Goal: Communication & Community: Share content

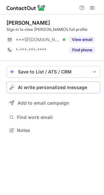
scroll to position [126, 104]
click at [58, 91] on button "AI write personalized message" at bounding box center [52, 87] width 93 height 12
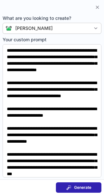
click at [80, 187] on span "Generate" at bounding box center [82, 187] width 17 height 5
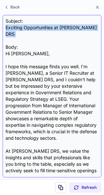
drag, startPoint x: 4, startPoint y: 29, endPoint x: 72, endPoint y: 34, distance: 67.7
click at [72, 34] on div "Subject: Exciting Opportunities at Leonardo DRS Body: Hi Adam, I hope this mess…" at bounding box center [52, 96] width 99 height 162
copy div "Exciting Opportunities at Leonardo DRS"
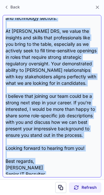
scroll to position [123, 0]
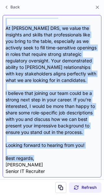
drag, startPoint x: 6, startPoint y: 48, endPoint x: 39, endPoint y: 151, distance: 108.0
click at [39, 151] on div "Subject: Exciting Opportunities at Leonardo DRS Body: Hi Adam, I hope this mess…" at bounding box center [52, 96] width 93 height 156
copy div "Hi Adam, I hope this message finds you well. I'm Lori Wojnar, a Senior IT Recru…"
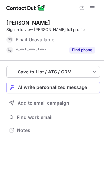
scroll to position [126, 104]
click at [59, 88] on span "AI write personalized message" at bounding box center [52, 87] width 69 height 5
click at [46, 88] on span "AI write personalized message" at bounding box center [52, 87] width 69 height 5
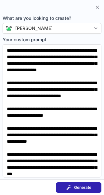
click at [78, 189] on span "Generate" at bounding box center [82, 187] width 17 height 5
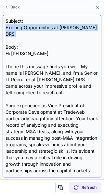
drag, startPoint x: 4, startPoint y: 27, endPoint x: 90, endPoint y: 36, distance: 86.5
click at [90, 36] on div "Subject: Exciting Opportunities at Leonardo DRS Body: Hi Gregor, I hope this me…" at bounding box center [52, 96] width 99 height 162
copy div "Exciting Opportunities at Leonardo DRS"
click at [90, 36] on div "Subject: Exciting Opportunities at Leonardo DRS Body: Hi Gregor, I hope this me…" at bounding box center [52, 96] width 93 height 156
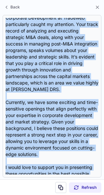
scroll to position [175, 0]
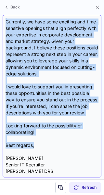
drag, startPoint x: 4, startPoint y: 46, endPoint x: 35, endPoint y: 146, distance: 104.5
click at [35, 146] on div "Subject: Exciting Opportunities at Leonardo DRS Body: Hi Gregor, I hope this me…" at bounding box center [52, 96] width 99 height 162
copy div "Hi Gregor, I hope this message finds you well. My name is Lori Wojnar, and I’m …"
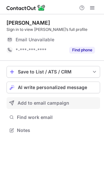
scroll to position [126, 104]
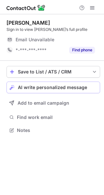
click at [45, 87] on span "AI write personalized message" at bounding box center [52, 87] width 69 height 5
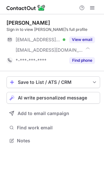
scroll to position [136, 104]
click at [45, 98] on span "AI write personalized message" at bounding box center [52, 97] width 69 height 5
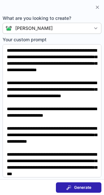
click at [73, 189] on div "Generate" at bounding box center [78, 187] width 25 height 5
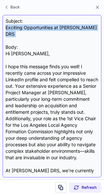
drag, startPoint x: 5, startPoint y: 25, endPoint x: 92, endPoint y: 33, distance: 88.0
click at [92, 33] on div "Subject: Exciting Opportunities at Leonardo DRS Body: Hi Gerard, I hope this me…" at bounding box center [52, 96] width 99 height 162
copy div "Exciting Opportunities at [PERSON_NAME] DRS"
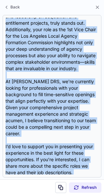
scroll to position [123, 0]
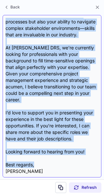
drag, startPoint x: 6, startPoint y: 48, endPoint x: 34, endPoint y: 153, distance: 108.5
click at [34, 153] on div "Subject: Exciting Opportunities at Leonardo DRS Body: Hi Gerard, I hope this me…" at bounding box center [52, 96] width 93 height 156
copy div "Hi Gerard, I hope this message finds you well! I recently came across your impr…"
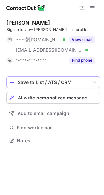
scroll to position [136, 104]
click at [51, 97] on span "AI write personalized message" at bounding box center [52, 97] width 69 height 5
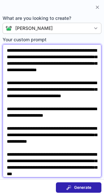
drag, startPoint x: 7, startPoint y: 52, endPoint x: 46, endPoint y: 56, distance: 39.2
click at [46, 56] on textarea "Your custom prompt" at bounding box center [52, 110] width 99 height 133
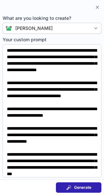
click at [81, 185] on span "Generate" at bounding box center [82, 187] width 17 height 5
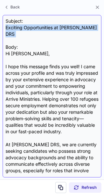
drag, startPoint x: 5, startPoint y: 27, endPoint x: 92, endPoint y: 33, distance: 87.5
click at [92, 33] on div "Subject: Exciting Opportunities at Leonardo DRS Body: Hi Kayla, I hope this mes…" at bounding box center [52, 96] width 99 height 162
copy div "Exciting Opportunities at Leonardo DRS"
click at [92, 33] on div "Subject: Exciting Opportunities at Leonardo DRS Body: Hi Kayla, I hope this mes…" at bounding box center [52, 96] width 93 height 156
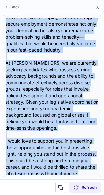
scroll to position [149, 0]
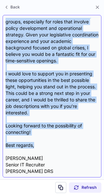
drag, startPoint x: 4, startPoint y: 48, endPoint x: 44, endPoint y: 147, distance: 106.2
click at [44, 147] on div "Subject: Exciting Opportunities at Leonardo DRS Body: Hi Kayla, I hope this mes…" at bounding box center [52, 96] width 99 height 162
copy div "Hi Kayla, I hope this message finds you well! I came across your profile and wa…"
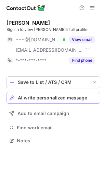
scroll to position [136, 104]
click at [66, 92] on button "AI write personalized message" at bounding box center [52, 98] width 93 height 12
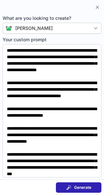
click at [79, 186] on span "Generate" at bounding box center [82, 187] width 17 height 5
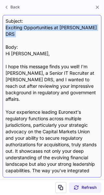
drag, startPoint x: 6, startPoint y: 27, endPoint x: 83, endPoint y: 34, distance: 77.5
click at [83, 34] on div "Subject: Exciting Opportunities at Leonardo DRS Body: Hi Robin, I hope this mes…" at bounding box center [52, 96] width 93 height 156
drag, startPoint x: 6, startPoint y: 30, endPoint x: 76, endPoint y: 40, distance: 70.5
click at [76, 40] on div "Subject: Exciting Opportunities at Leonardo DRS Body: Hi Robin, I hope this mes…" at bounding box center [52, 96] width 93 height 156
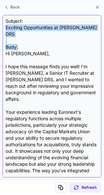
copy div "Exciting Opportunities at Leonardo DRS Body:"
click at [29, 38] on div "Subject: Exciting Opportunities at Leonardo DRS Body: Hi Robin, I hope this mes…" at bounding box center [52, 96] width 93 height 156
drag, startPoint x: 4, startPoint y: 29, endPoint x: 84, endPoint y: 33, distance: 80.3
click at [84, 33] on div "Subject: Exciting Opportunities at Leonardo DRS Body: Hi Robin, I hope this mes…" at bounding box center [52, 96] width 99 height 162
copy div "Exciting Opportunities at [PERSON_NAME] DRS"
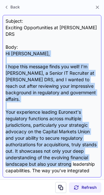
drag, startPoint x: 4, startPoint y: 50, endPoint x: 94, endPoint y: 155, distance: 138.3
click at [94, 155] on div "Subject: Exciting Opportunities at Leonardo DRS Body: Hi Robin, I hope this mes…" at bounding box center [52, 96] width 99 height 162
click at [94, 155] on div "Subject: Exciting Opportunities at Leonardo DRS Body: Hi Robin, I hope this mes…" at bounding box center [52, 96] width 93 height 156
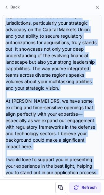
scroll to position [0, 0]
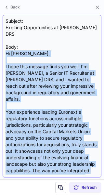
drag, startPoint x: 36, startPoint y: 152, endPoint x: 6, endPoint y: 45, distance: 111.5
click at [6, 45] on div "Subject: Exciting Opportunities at Leonardo DRS Body: Hi Robin, I hope this mes…" at bounding box center [52, 96] width 93 height 156
copy div "Hi Robin, I hope this message finds you well! I'm Lori Wojnar, a Senior IT Recr…"
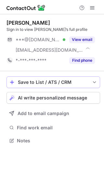
scroll to position [136, 104]
click at [60, 95] on span "AI write personalized message" at bounding box center [52, 97] width 69 height 5
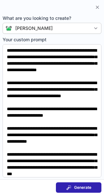
click at [74, 185] on span "Generate" at bounding box center [82, 187] width 17 height 5
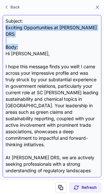
drag, startPoint x: 5, startPoint y: 30, endPoint x: 81, endPoint y: 38, distance: 76.6
click at [81, 38] on div "Subject: Exciting Opportunities at Leonardo DRS Body: Hi Jessica, I hope this m…" at bounding box center [52, 96] width 99 height 162
copy div "Exciting Opportunities at Leonardo DRS Body:"
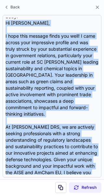
scroll to position [149, 0]
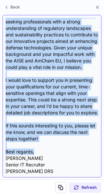
drag, startPoint x: 4, startPoint y: 46, endPoint x: 37, endPoint y: 151, distance: 109.5
click at [37, 151] on div "Subject: Exciting Opportunities at Leonardo DRS Body: Hi Jessica, I hope this m…" at bounding box center [52, 96] width 99 height 162
copy div "Hi Jessica, I hope this message finds you well! I came across your impressive p…"
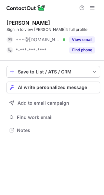
scroll to position [126, 104]
click at [32, 87] on span "AI write personalized message" at bounding box center [52, 87] width 69 height 5
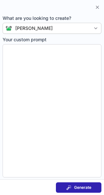
type textarea "**********"
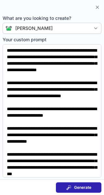
click at [81, 186] on span "Generate" at bounding box center [82, 187] width 17 height 5
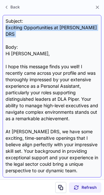
drag, startPoint x: 6, startPoint y: 27, endPoint x: 71, endPoint y: 35, distance: 64.8
click at [71, 35] on div "Subject: Exciting Opportunities at [PERSON_NAME] DRS Body: Hi [PERSON_NAME], I …" at bounding box center [52, 96] width 93 height 156
copy div "Exciting Opportunities at [PERSON_NAME] DRS"
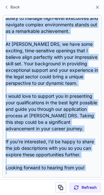
scroll to position [116, 0]
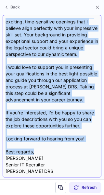
drag, startPoint x: 6, startPoint y: 48, endPoint x: 44, endPoint y: 153, distance: 111.7
click at [44, 153] on div "Subject: Exciting Opportunities at [PERSON_NAME] DRS Body: Hi [PERSON_NAME], I …" at bounding box center [52, 96] width 93 height 156
copy div "Lo Ipsumdo, S amet cons adipisc elits doe temp! I utlabore etdo magnaa enim adm…"
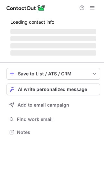
scroll to position [128, 104]
click at [58, 89] on span "AI write personalized message" at bounding box center [52, 89] width 69 height 5
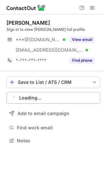
scroll to position [136, 104]
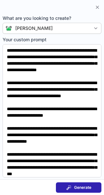
click at [79, 187] on span "Generate" at bounding box center [82, 187] width 17 height 5
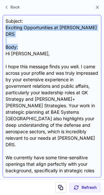
drag, startPoint x: 4, startPoint y: 29, endPoint x: 59, endPoint y: 37, distance: 55.9
click at [59, 37] on div "Subject: Exciting Opportunities at Leonardo DRS Body: Hi Scott, I hope this mes…" at bounding box center [52, 96] width 99 height 162
click at [11, 33] on div "Subject: Exciting Opportunities at Leonardo DRS Body: Hi Scott, I hope this mes…" at bounding box center [52, 96] width 93 height 156
drag, startPoint x: 5, startPoint y: 29, endPoint x: 87, endPoint y: 34, distance: 82.6
click at [87, 34] on div "Subject: Exciting Opportunities at Leonardo DRS Body: Hi Scott, I hope this mes…" at bounding box center [52, 96] width 99 height 162
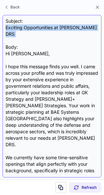
copy div "Exciting Opportunities at [PERSON_NAME] DRS"
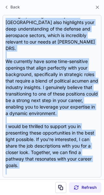
scroll to position [116, 0]
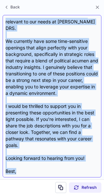
drag, startPoint x: 5, startPoint y: 49, endPoint x: 20, endPoint y: 153, distance: 105.5
click div "Subject: Exciting Opportunities at Leonardo DRS Body: Hi Scott, I hope this mes…"
copy div "Hi Scott, I hope this message finds you well. I came across your profile and wa…"
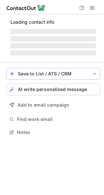
scroll to position [136, 104]
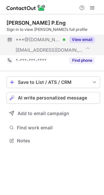
click at [78, 40] on button "View email" at bounding box center [82, 39] width 26 height 6
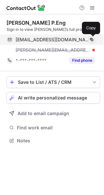
click at [92, 38] on span at bounding box center [91, 39] width 5 height 5
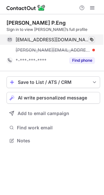
click at [91, 39] on span at bounding box center [91, 39] width 5 height 5
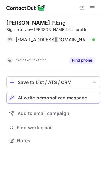
scroll to position [126, 104]
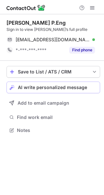
click at [68, 89] on span "AI write personalized message" at bounding box center [52, 87] width 69 height 5
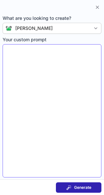
type textarea "**********"
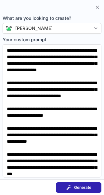
click at [72, 186] on div "Generate" at bounding box center [78, 187] width 25 height 5
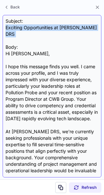
drag, startPoint x: 4, startPoint y: 26, endPoint x: 95, endPoint y: 32, distance: 91.0
click at [95, 32] on div "Subject: Exciting Opportunities at [PERSON_NAME] DRS Body: Hi [PERSON_NAME], I …" at bounding box center [52, 96] width 99 height 162
copy div "Exciting Opportunities at [PERSON_NAME] DRS"
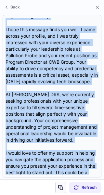
scroll to position [123, 0]
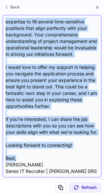
drag, startPoint x: 6, startPoint y: 47, endPoint x: 40, endPoint y: 157, distance: 114.7
click at [40, 157] on div "Subject: Exciting Opportunities at [PERSON_NAME] DRS Body: Hi [PERSON_NAME], I …" at bounding box center [52, 96] width 93 height 156
copy div "Lo Ipsum, D sita cons adipisc elits doe temp. I utla etdolo magn aliquae, adm V…"
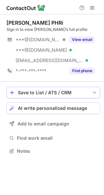
scroll to position [146, 104]
click at [48, 110] on span "AI write personalized message" at bounding box center [52, 107] width 69 height 5
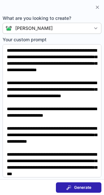
click at [85, 183] on button "Generate" at bounding box center [78, 187] width 45 height 10
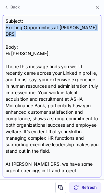
drag, startPoint x: 5, startPoint y: 28, endPoint x: 78, endPoint y: 32, distance: 73.5
click at [78, 32] on div "Subject: Exciting Opportunities at [PERSON_NAME] DRS Body: Hi [PERSON_NAME], I …" at bounding box center [52, 96] width 99 height 162
copy div "Exciting Opportunities at [PERSON_NAME] DRS"
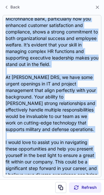
scroll to position [168, 0]
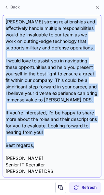
drag, startPoint x: 5, startPoint y: 47, endPoint x: 38, endPoint y: 147, distance: 105.2
click at [38, 147] on div "Subject: Exciting Opportunities at [PERSON_NAME] DRS Body: Hi [PERSON_NAME], I …" at bounding box center [52, 96] width 99 height 162
copy div "Lo Ipsumdo, S amet cons adipisc elits doe temp! I utlabore etdo magnaa enim Adm…"
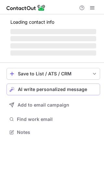
scroll to position [136, 104]
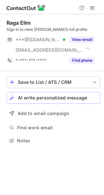
click at [42, 88] on div "Save to List / ATS / CRM List Select Lever Connect Greenhouse Connect Salesforc…" at bounding box center [52, 110] width 93 height 79
click at [42, 101] on button "AI write personalized message" at bounding box center [52, 98] width 93 height 12
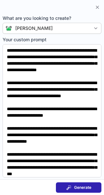
click at [77, 190] on button "Generate" at bounding box center [78, 187] width 45 height 10
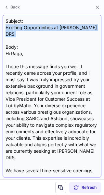
drag, startPoint x: 4, startPoint y: 29, endPoint x: 98, endPoint y: 32, distance: 94.2
click at [98, 32] on div "Subject: Exciting Opportunities at [PERSON_NAME] DRS Body: Hi [PERSON_NAME], I …" at bounding box center [52, 96] width 99 height 162
copy div "Exciting Opportunities at [PERSON_NAME] DRS"
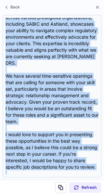
scroll to position [136, 0]
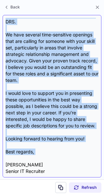
drag, startPoint x: 5, startPoint y: 47, endPoint x: 42, endPoint y: 154, distance: 113.0
click at [42, 154] on div "Subject: Exciting Opportunities at [PERSON_NAME] DRS Body: Hi [PERSON_NAME], I …" at bounding box center [52, 96] width 99 height 162
copy div "Hi [PERSON_NAME], I hope this message finds you well! I recently came across yo…"
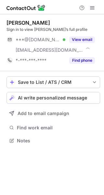
scroll to position [136, 104]
click at [43, 91] on div "Save to List / ATS / CRM List Select Lever Connect Greenhouse Connect Salesforc…" at bounding box center [52, 110] width 93 height 79
click at [47, 100] on span "AI write personalized message" at bounding box center [52, 97] width 69 height 5
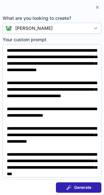
click at [75, 186] on span "Generate" at bounding box center [82, 187] width 17 height 5
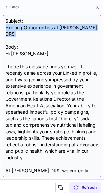
drag, startPoint x: 5, startPoint y: 29, endPoint x: 91, endPoint y: 36, distance: 86.6
click at [91, 36] on div "Subject: Exciting Opportunities at [PERSON_NAME] DRS Body: Hi [PERSON_NAME], I …" at bounding box center [52, 96] width 99 height 162
click at [91, 36] on div "Subject: Exciting Opportunities at [PERSON_NAME] DRS Body: Hi [PERSON_NAME], I …" at bounding box center [52, 96] width 93 height 156
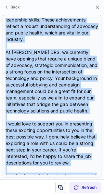
scroll to position [162, 0]
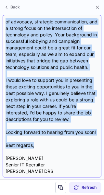
drag, startPoint x: 5, startPoint y: 47, endPoint x: 41, endPoint y: 145, distance: 104.4
click at [41, 145] on div "Subject: Exciting Opportunities at [PERSON_NAME] DRS Body: Hi [PERSON_NAME], I …" at bounding box center [52, 96] width 99 height 162
copy div "Hi [PERSON_NAME], I hope this message finds you well. I recently came across yo…"
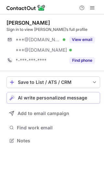
scroll to position [136, 104]
click at [58, 90] on div "Save to List / ATS / CRM List Select Lever Connect Greenhouse Connect Salesforc…" at bounding box center [52, 110] width 93 height 79
click at [59, 100] on span "AI write personalized message" at bounding box center [52, 97] width 69 height 5
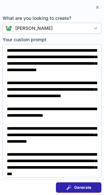
click at [69, 187] on span at bounding box center [68, 187] width 5 height 5
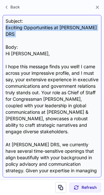
drag, startPoint x: 5, startPoint y: 29, endPoint x: 59, endPoint y: 36, distance: 55.0
click at [59, 36] on div "Subject: Exciting Opportunities at [PERSON_NAME] DRS Body: Hi [PERSON_NAME], I …" at bounding box center [52, 96] width 99 height 162
copy div "Exciting Opportunities at [PERSON_NAME] DRS"
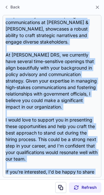
scroll to position [149, 0]
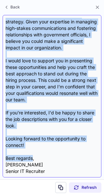
drag, startPoint x: 4, startPoint y: 48, endPoint x: 32, endPoint y: 153, distance: 109.2
click at [32, 153] on div "Subject: Exciting Opportunities at [PERSON_NAME] DRS Body: Hi [PERSON_NAME], I …" at bounding box center [52, 96] width 99 height 162
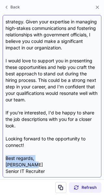
drag, startPoint x: 38, startPoint y: 155, endPoint x: 34, endPoint y: 153, distance: 4.1
click at [34, 153] on div "Subject: Exciting Opportunities at [PERSON_NAME] DRS Body: Hi [PERSON_NAME], I …" at bounding box center [52, 96] width 93 height 156
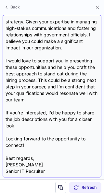
click at [34, 153] on div "Subject: Exciting Opportunities at [PERSON_NAME] DRS Body: Hi [PERSON_NAME], I …" at bounding box center [52, 96] width 93 height 156
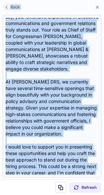
scroll to position [0, 0]
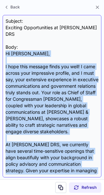
drag, startPoint x: 34, startPoint y: 152, endPoint x: 6, endPoint y: 46, distance: 109.0
click at [6, 46] on div "Subject: Exciting Opportunities at [PERSON_NAME] DRS Body: Hi [PERSON_NAME], I …" at bounding box center [52, 96] width 93 height 156
copy div "Lo Ipsu, D sita cons adipisc elits doe temp! I utla etdolo magn aliquaenim admi…"
